Goal: Browse casually

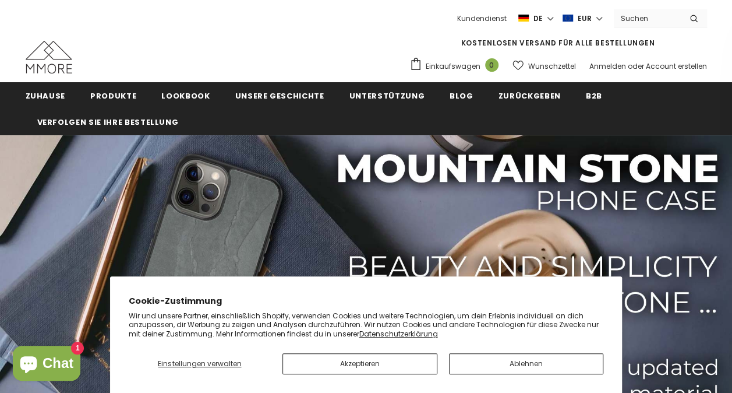
click at [61, 47] on img at bounding box center [49, 57] width 47 height 33
